Goal: Navigation & Orientation: Find specific page/section

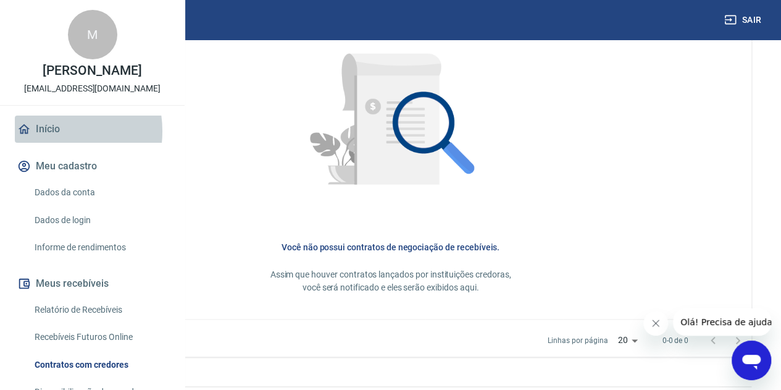
click at [49, 143] on link "Início" at bounding box center [92, 129] width 155 height 27
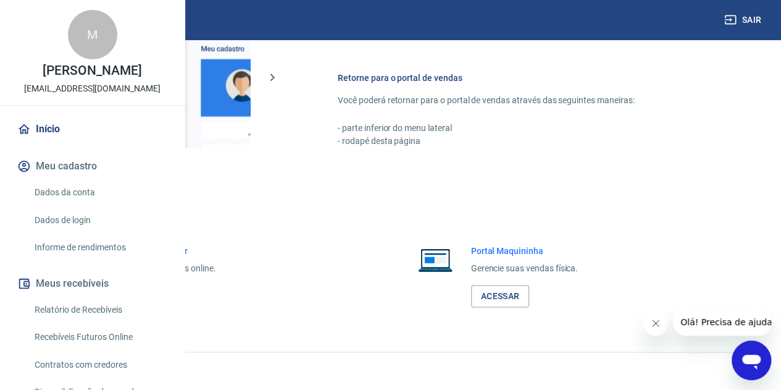
scroll to position [635, 0]
click at [165, 296] on link "Acessar" at bounding box center [135, 295] width 59 height 23
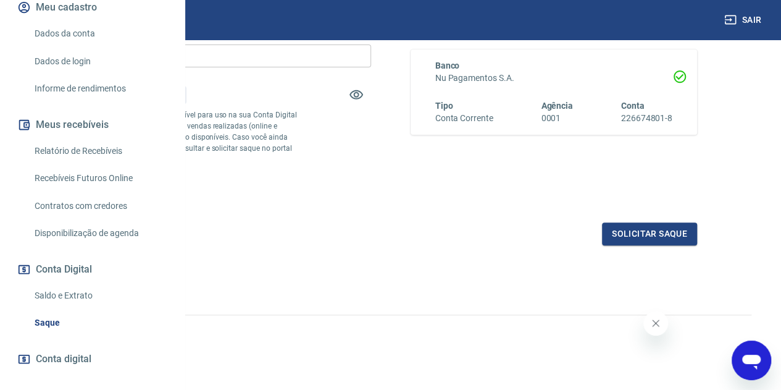
scroll to position [205, 0]
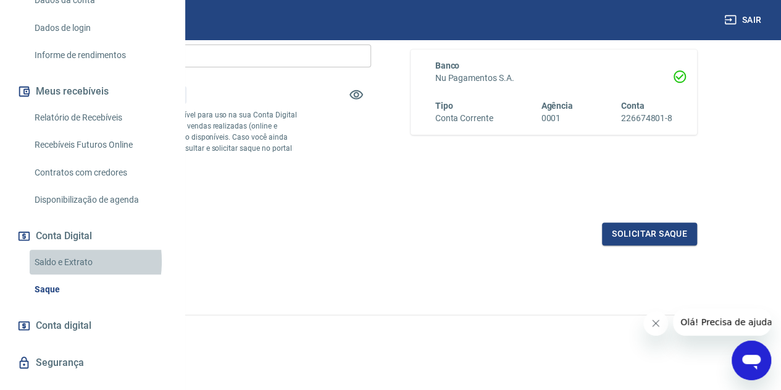
click at [49, 275] on link "Saldo e Extrato" at bounding box center [100, 262] width 140 height 25
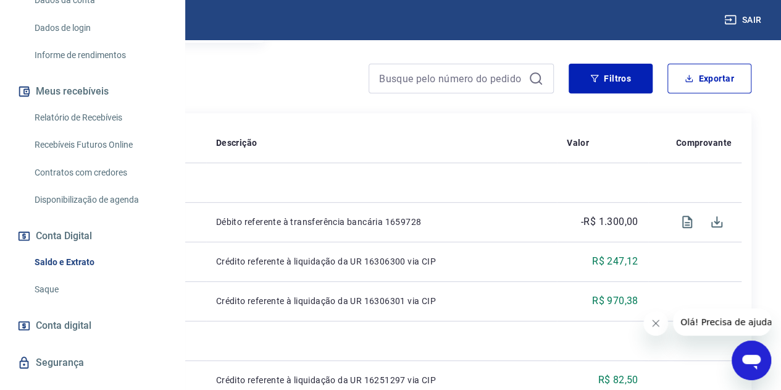
scroll to position [124, 0]
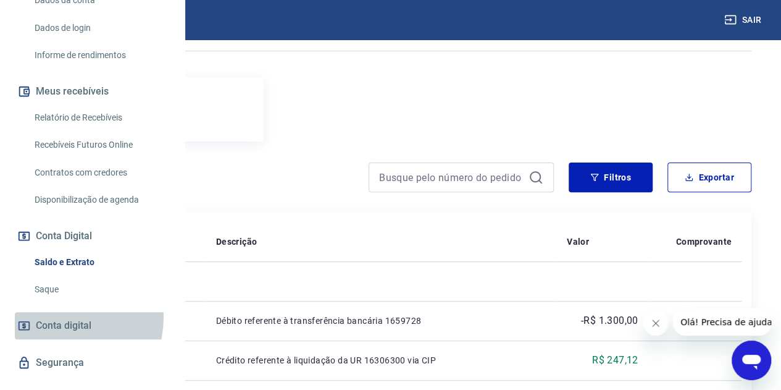
click at [58, 334] on span "Conta digital" at bounding box center [64, 325] width 56 height 17
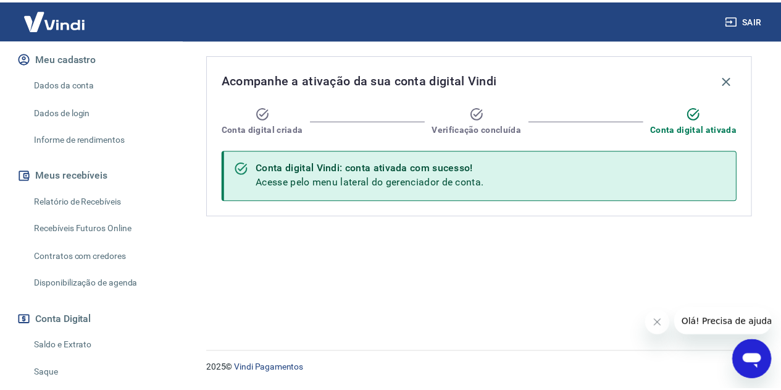
scroll to position [185, 0]
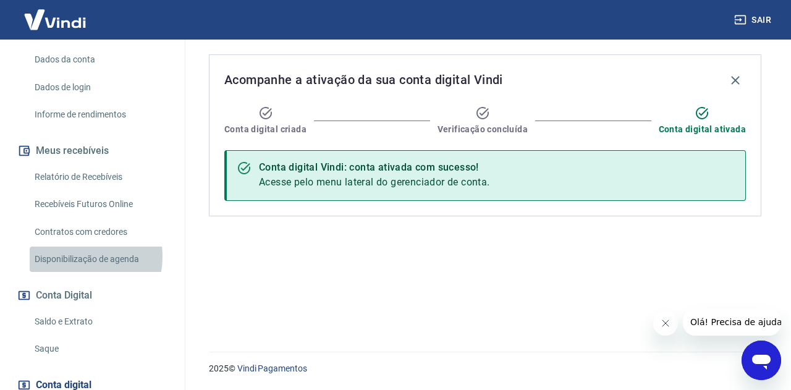
click at [75, 256] on link "Disponibilização de agenda" at bounding box center [100, 258] width 140 height 25
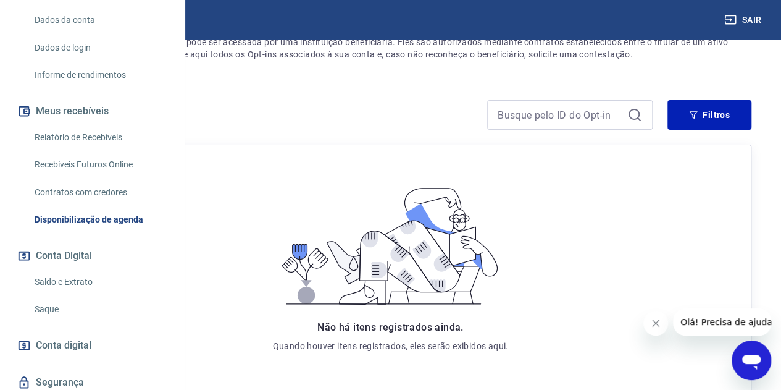
scroll to position [96, 0]
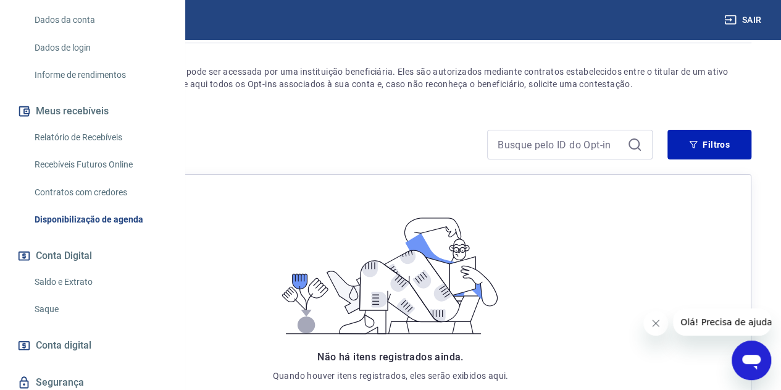
click at [117, 205] on link "Contratos com credores" at bounding box center [100, 192] width 140 height 25
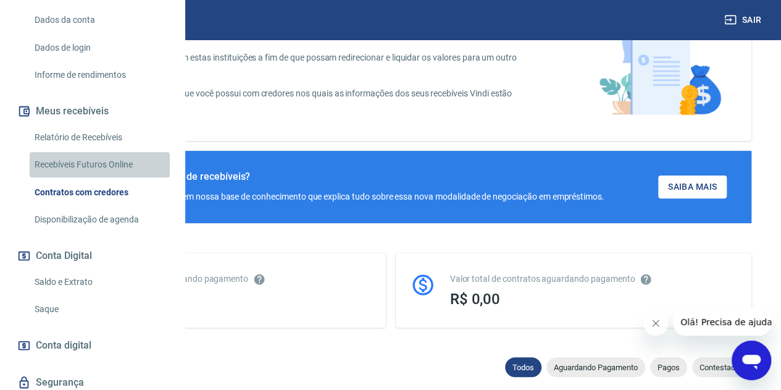
click at [131, 177] on link "Recebíveis Futuros Online" at bounding box center [100, 164] width 140 height 25
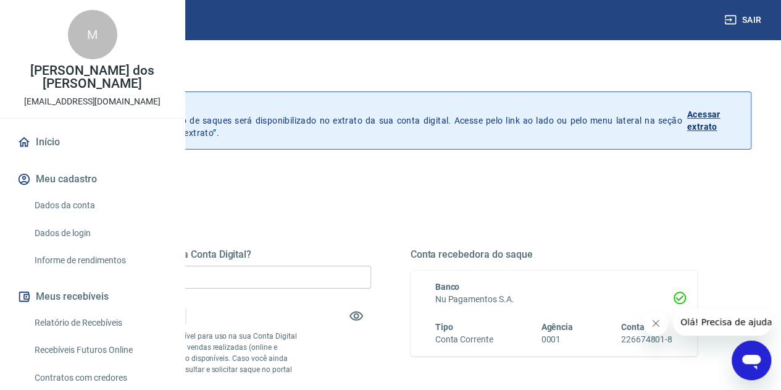
scroll to position [242, 0]
